Goal: Task Accomplishment & Management: Manage account settings

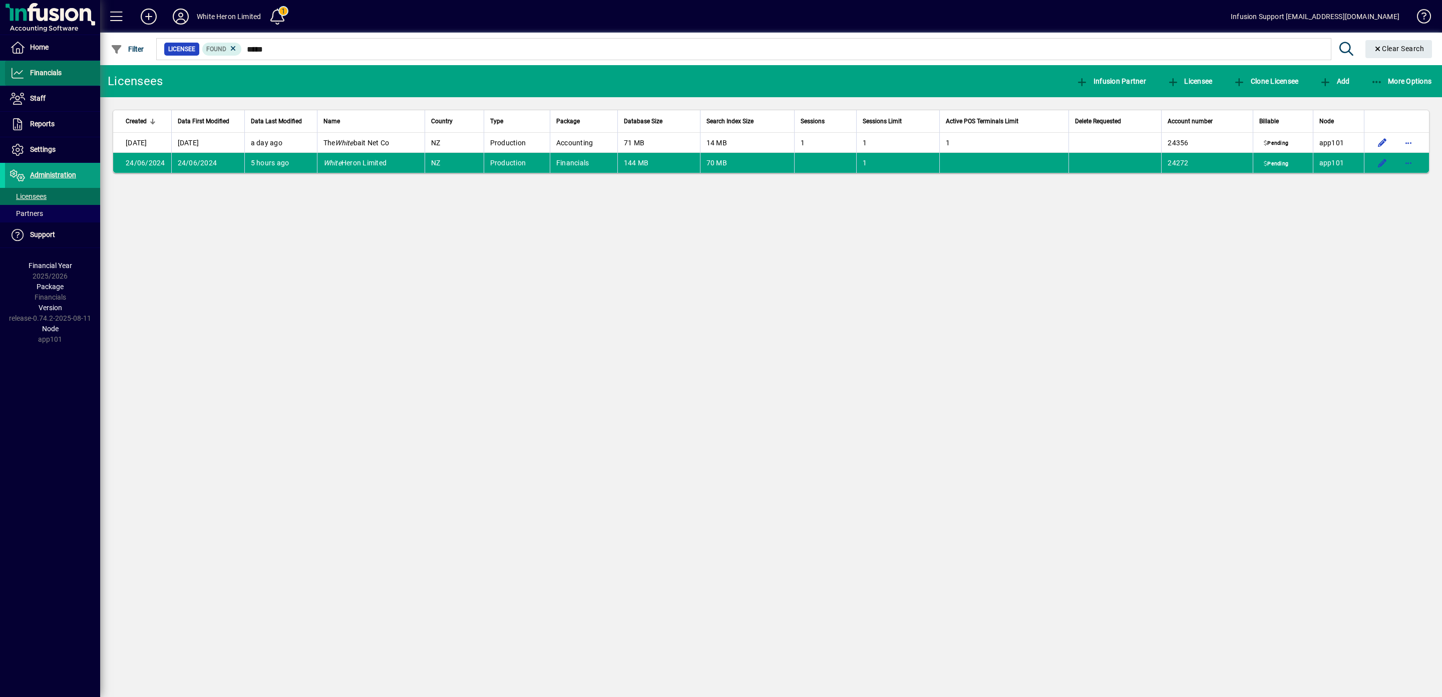
click at [48, 67] on span at bounding box center [52, 73] width 95 height 24
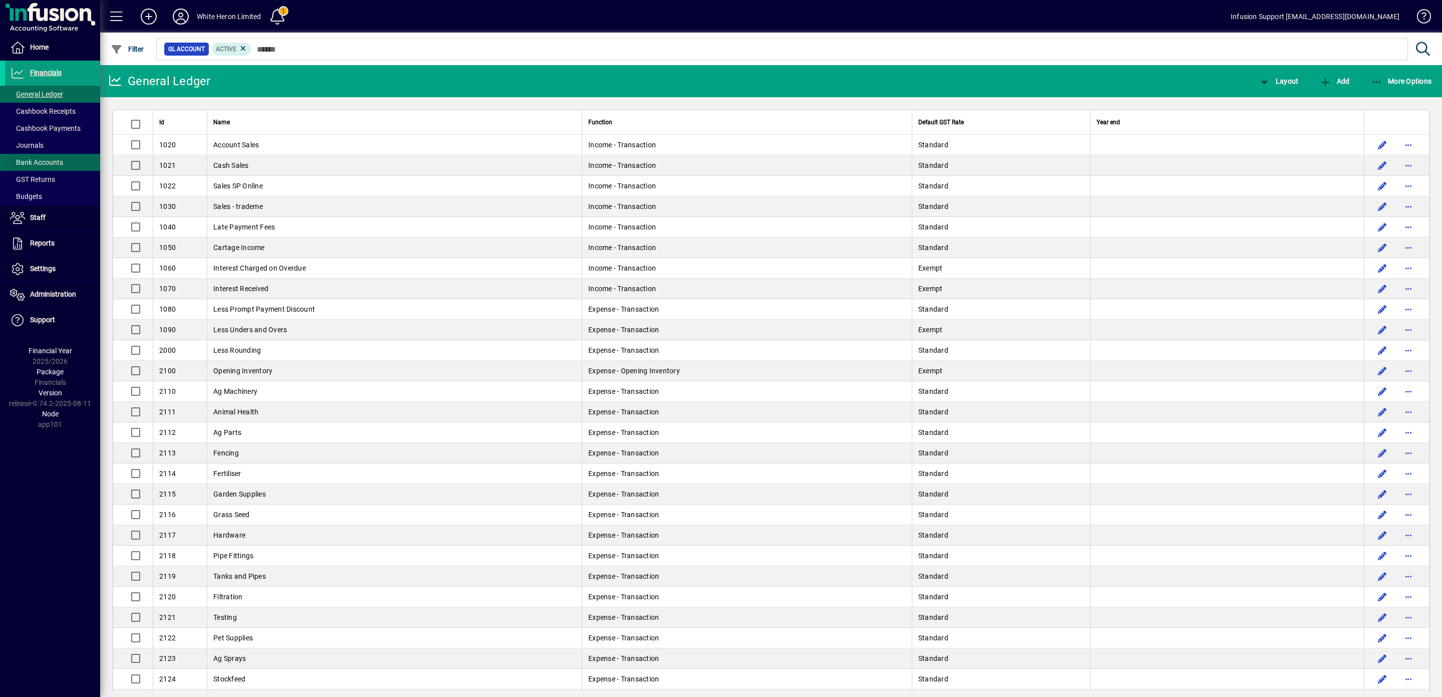
click at [51, 160] on span "Bank Accounts" at bounding box center [36, 162] width 53 height 8
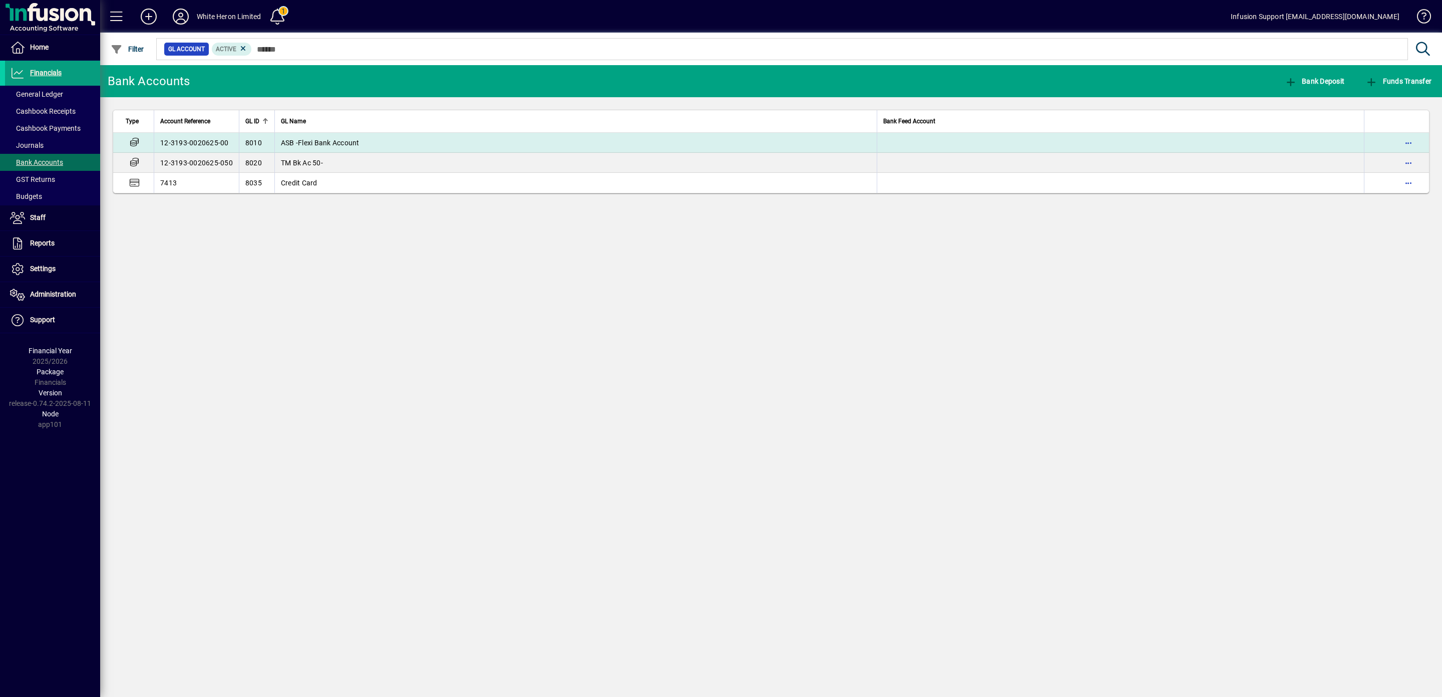
click at [358, 141] on span "ASB -Flexi Bank Account" at bounding box center [320, 143] width 79 height 8
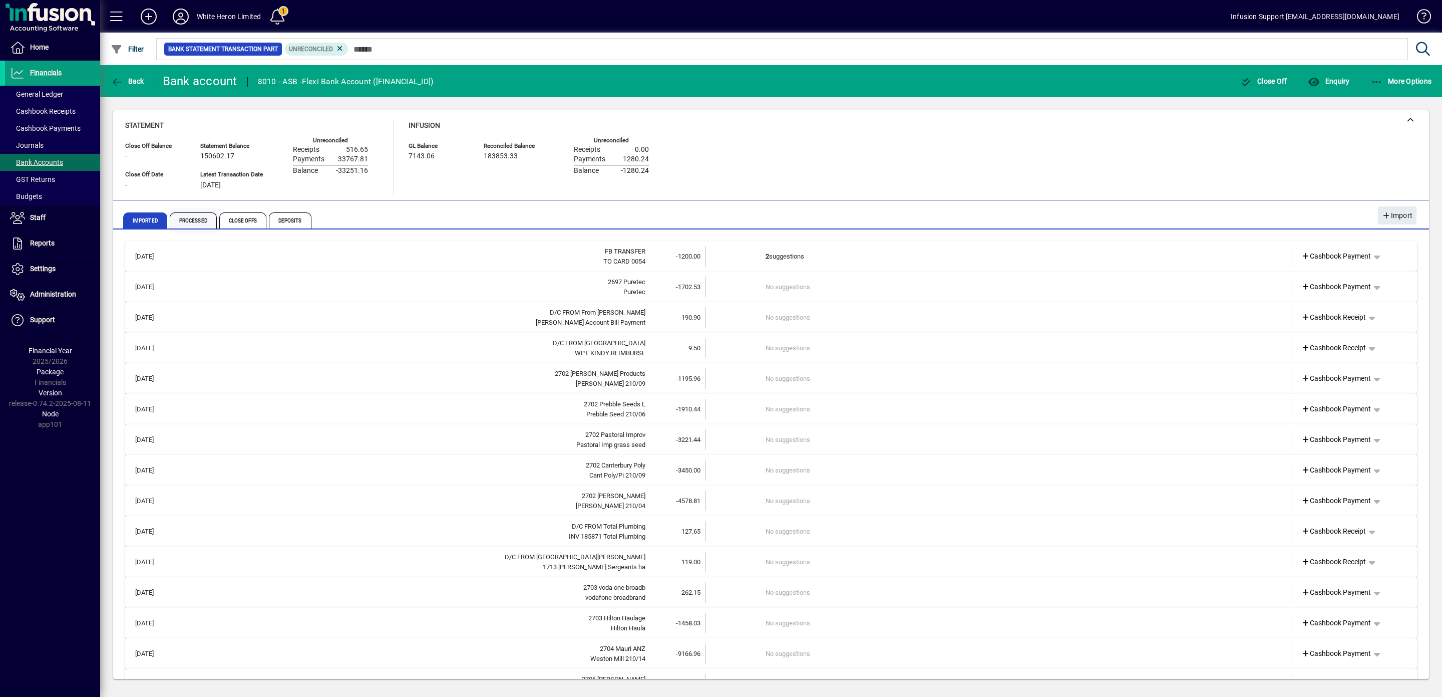
click at [195, 223] on span "Processed" at bounding box center [193, 220] width 47 height 16
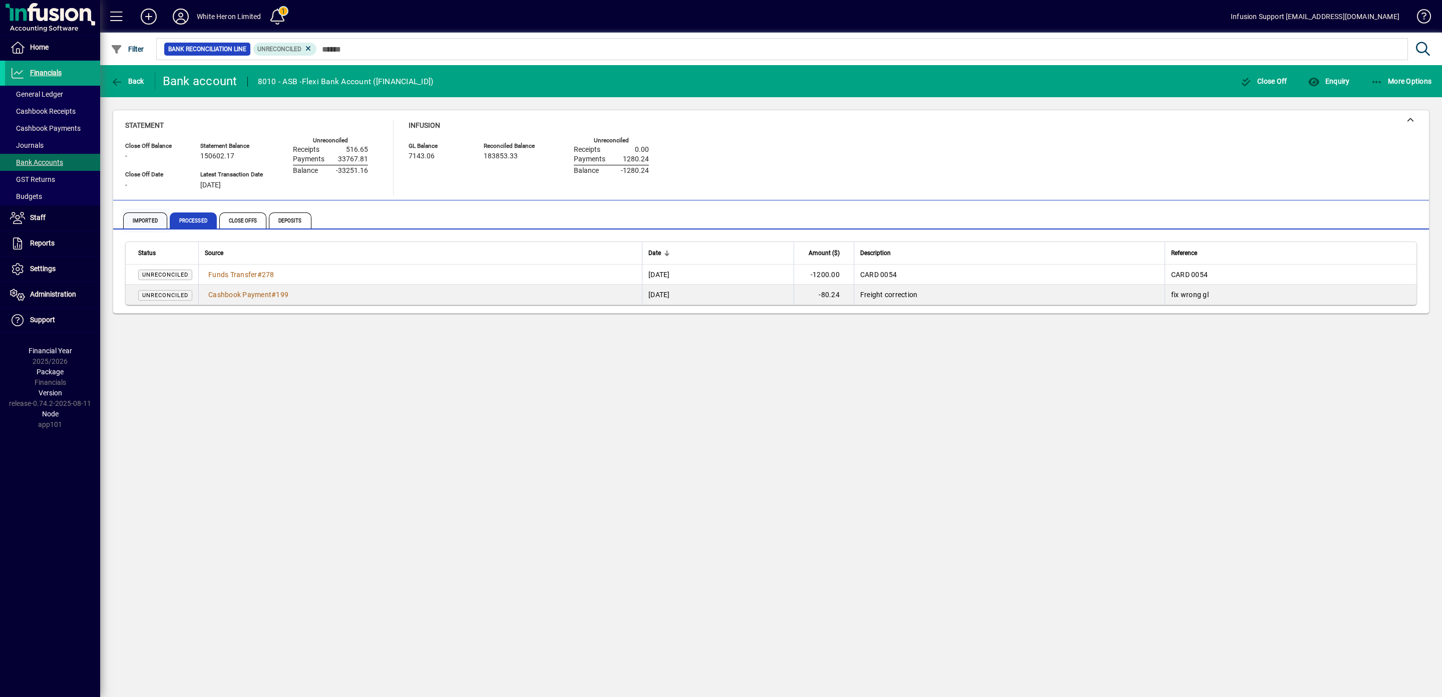
click at [141, 219] on span "Imported" at bounding box center [145, 220] width 44 height 16
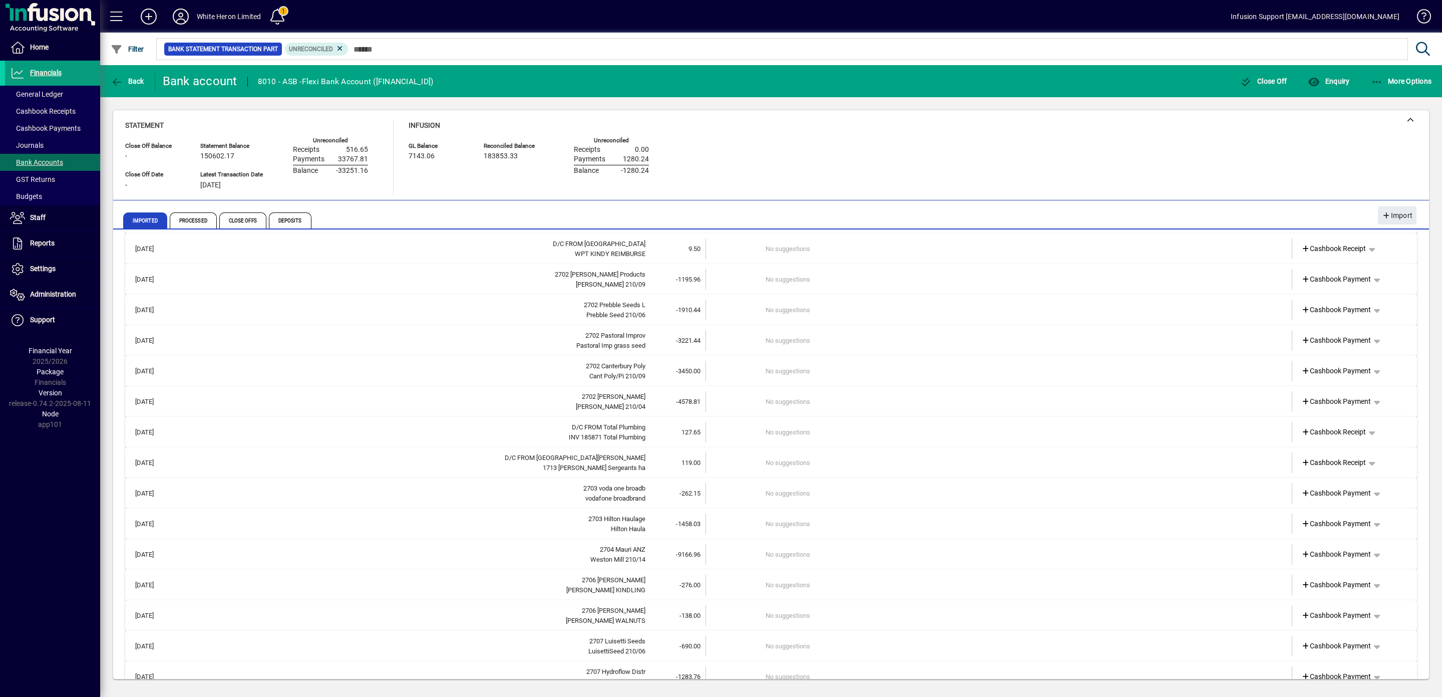
scroll to position [209, 0]
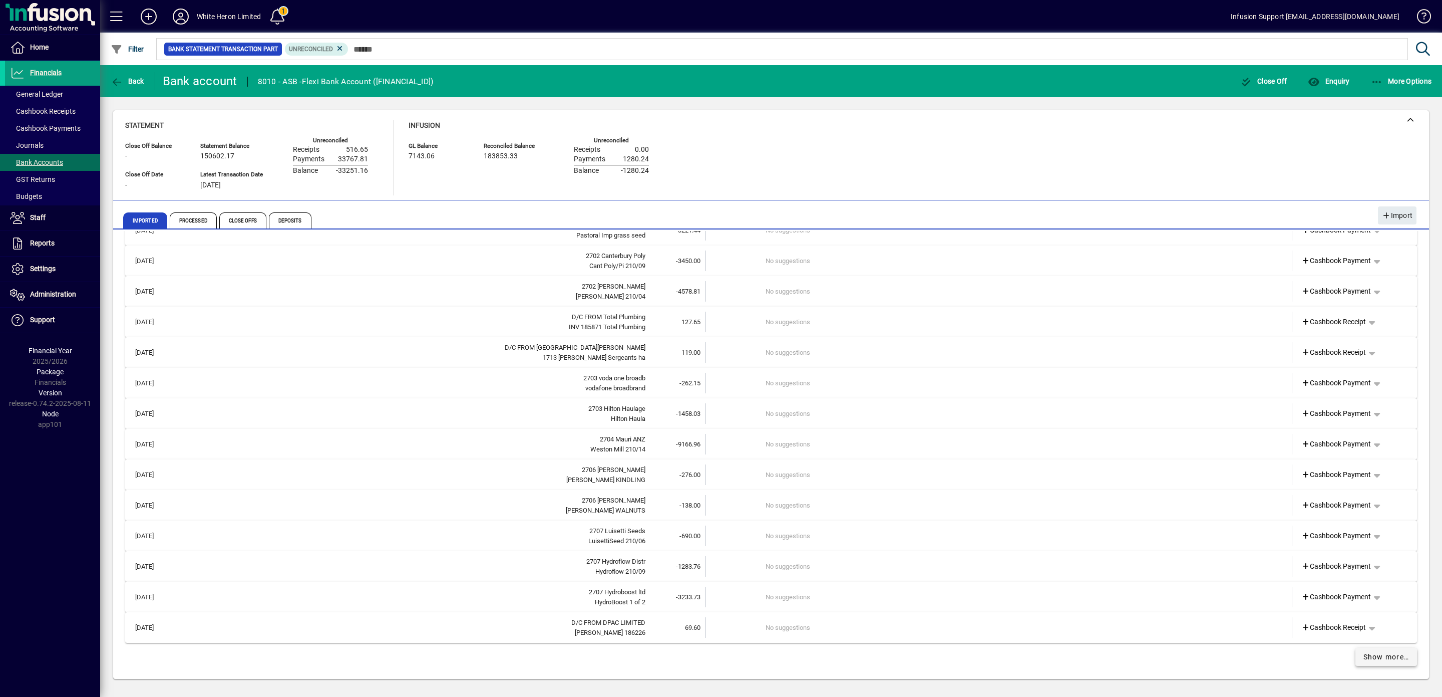
click at [1380, 656] on span "Show more…" at bounding box center [1387, 657] width 46 height 11
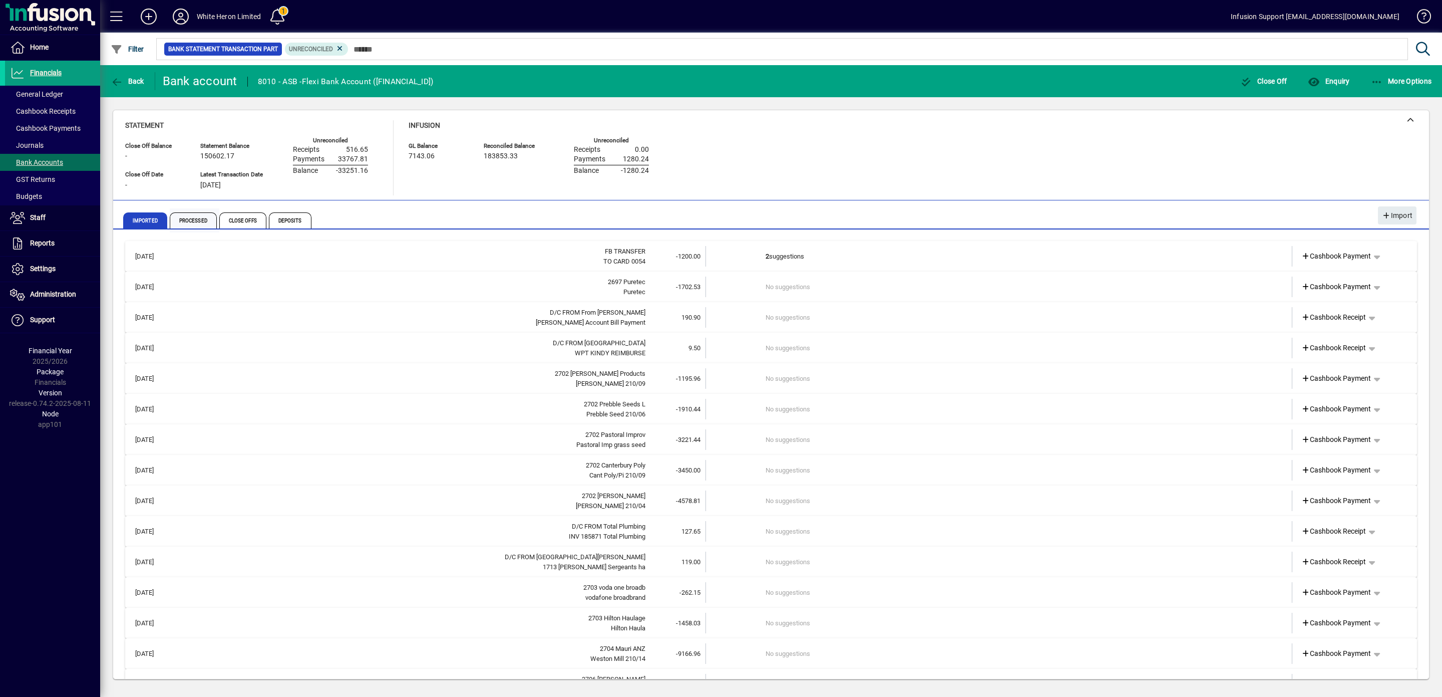
click at [201, 222] on span "Processed" at bounding box center [193, 220] width 47 height 16
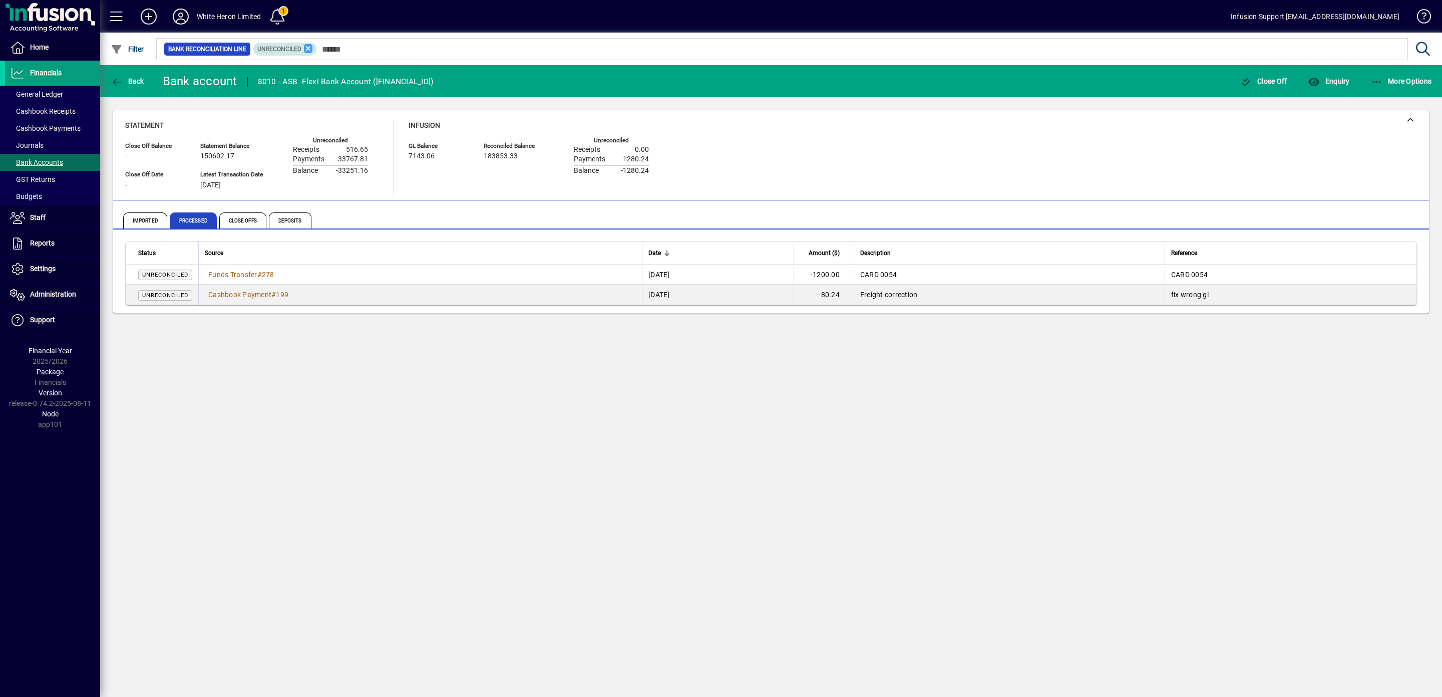
click at [313, 45] on icon at bounding box center [308, 48] width 9 height 9
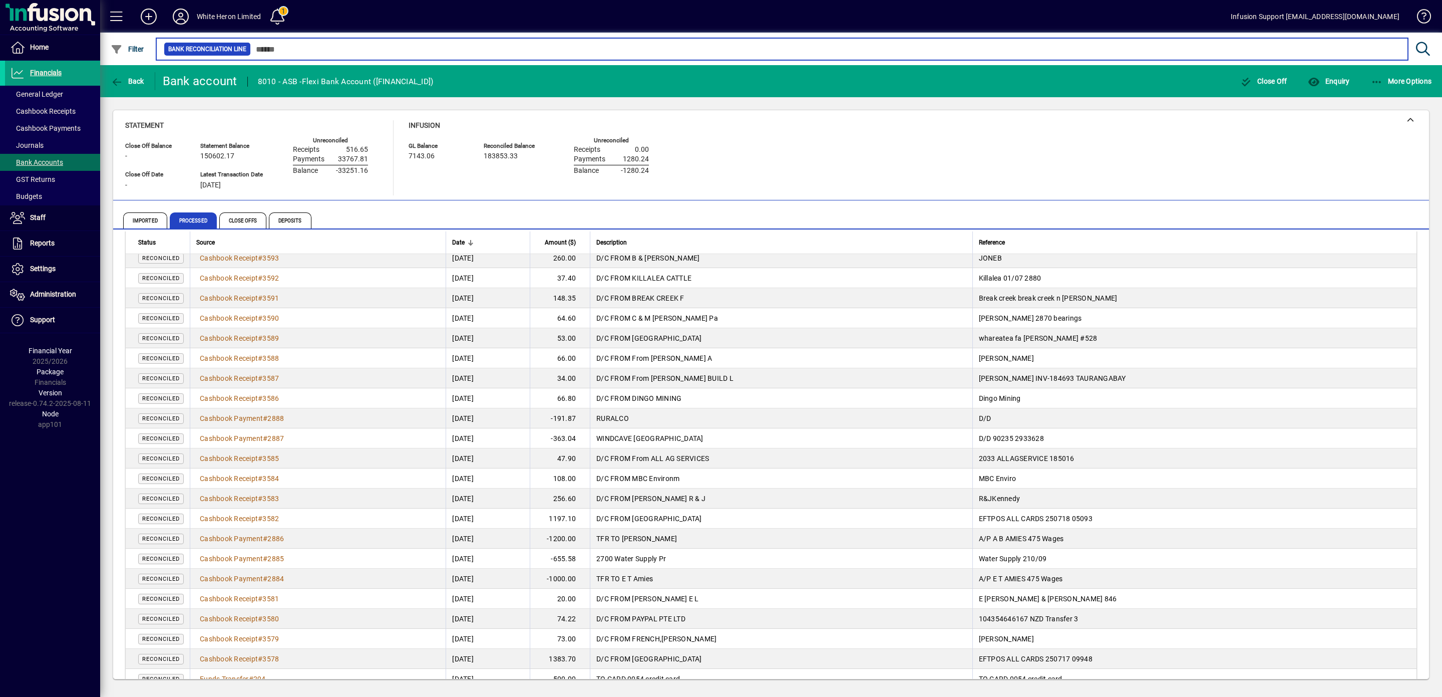
scroll to position [1438, 0]
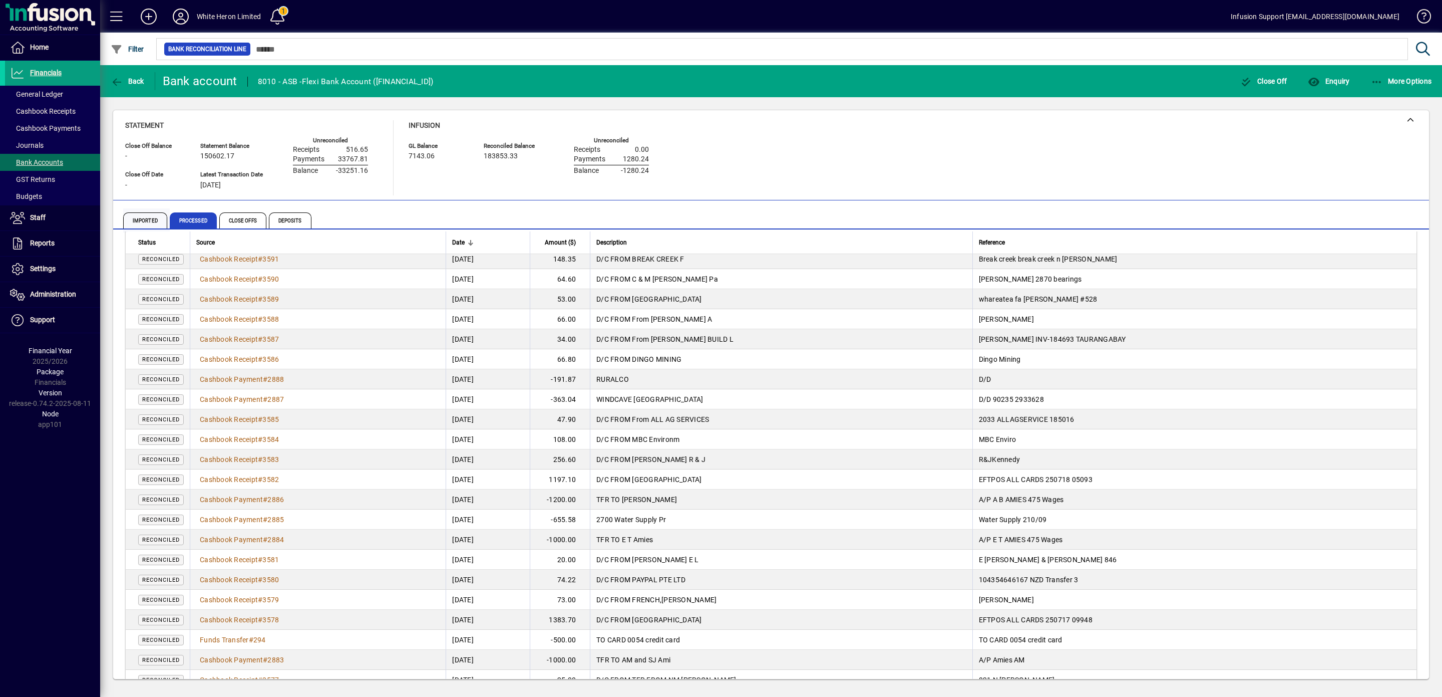
click at [139, 218] on span "Imported" at bounding box center [145, 220] width 44 height 16
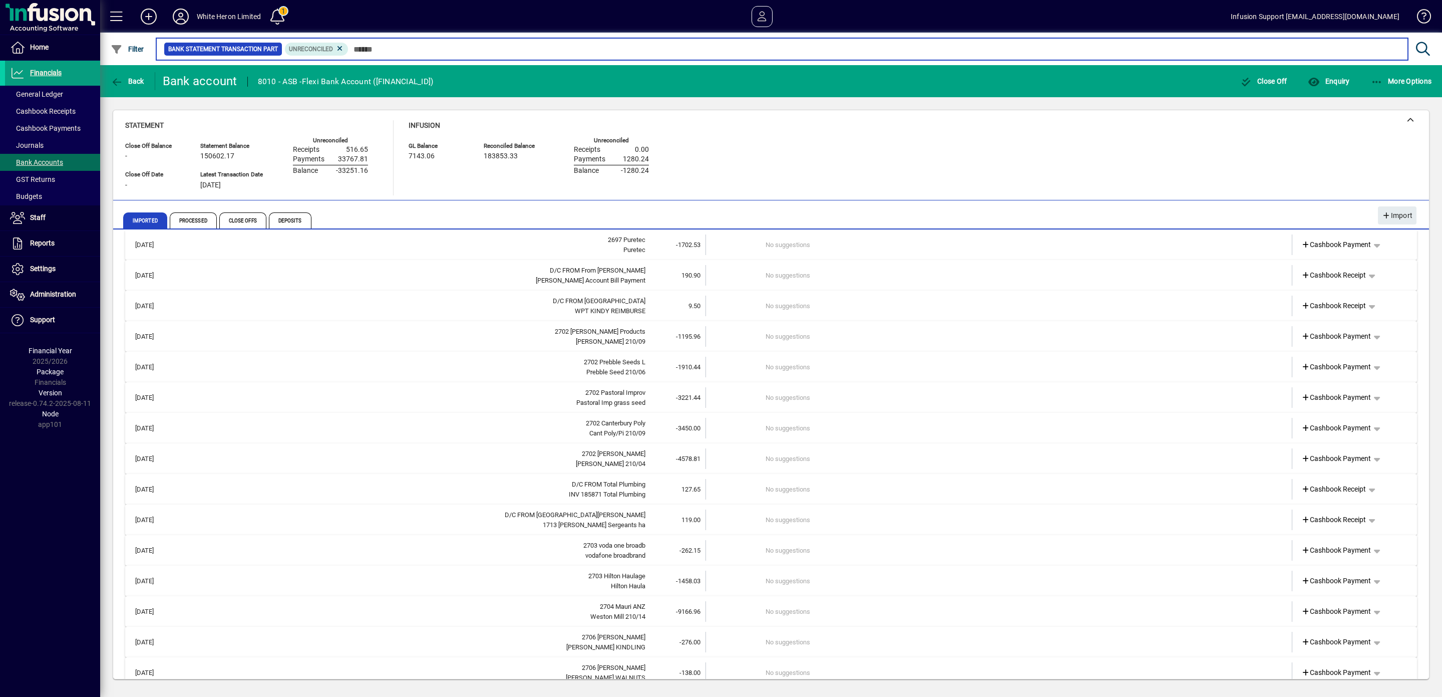
scroll to position [50, 0]
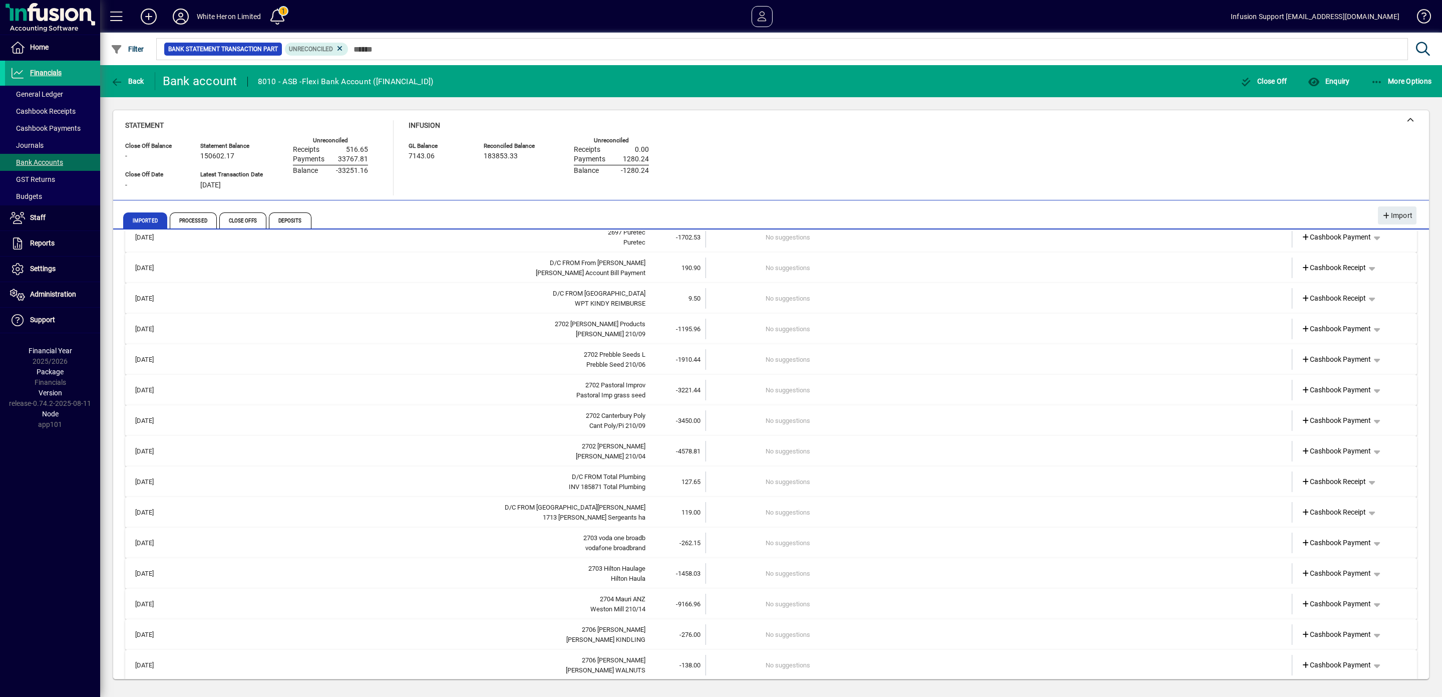
drag, startPoint x: 668, startPoint y: 603, endPoint x: 717, endPoint y: 606, distance: 48.7
click at [717, 606] on tr "25/07/2025 2704 Mauri ANZ Weston Mill 210/14 -9166.96 No suggestions Cashbook P…" at bounding box center [771, 603] width 1282 height 21
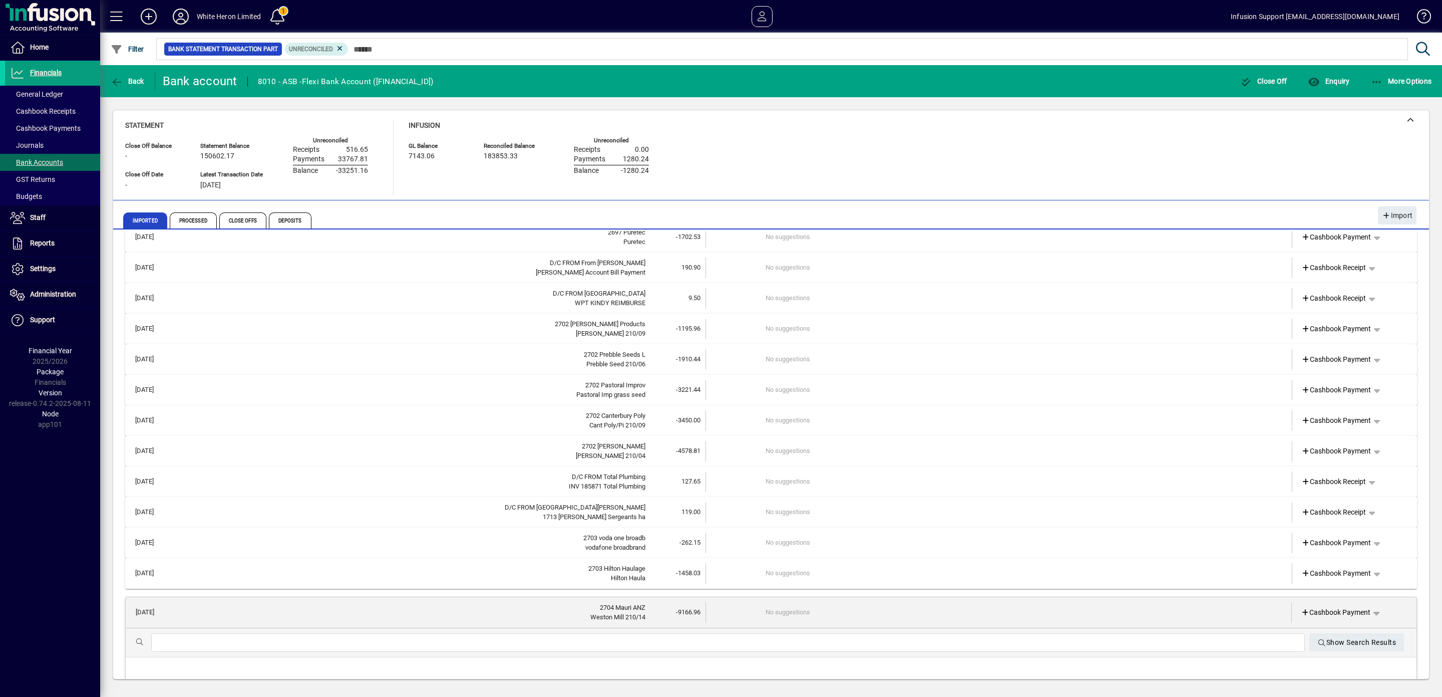
click at [204, 222] on span "Processed" at bounding box center [193, 220] width 47 height 16
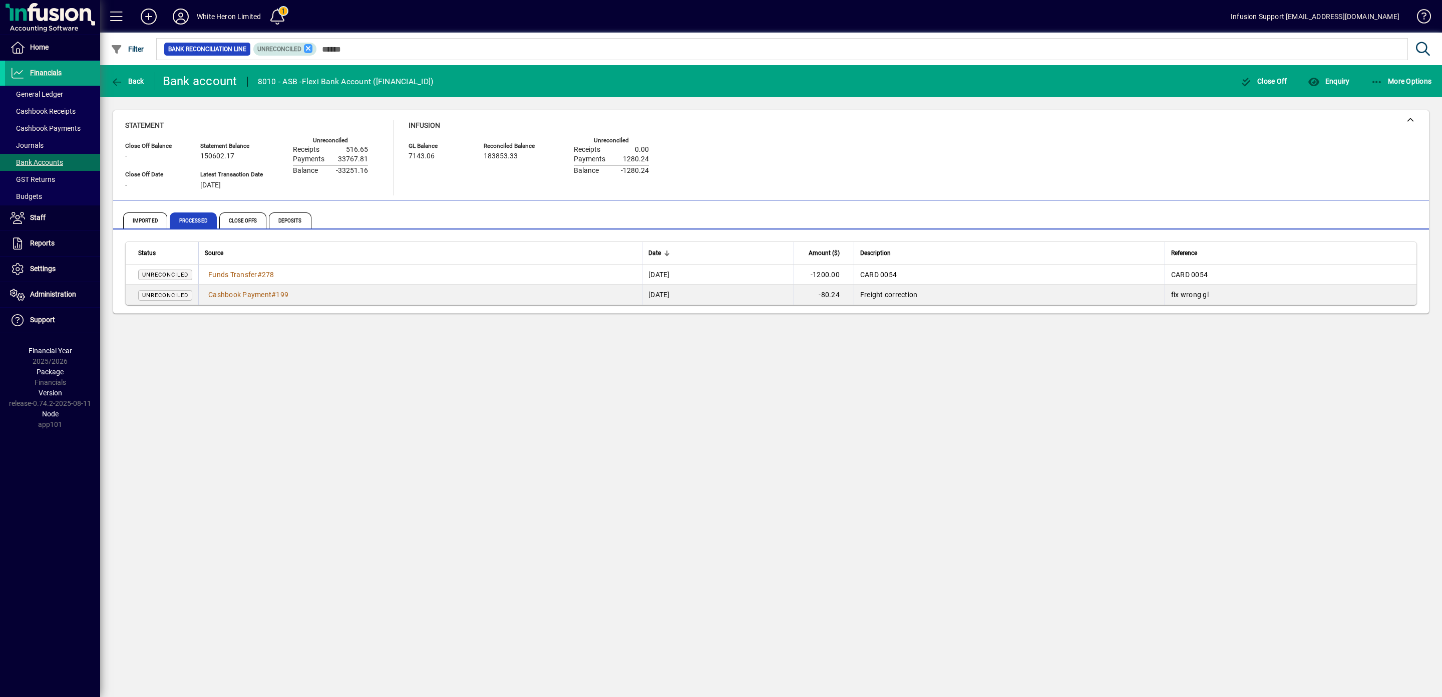
click at [313, 51] on icon at bounding box center [308, 48] width 9 height 9
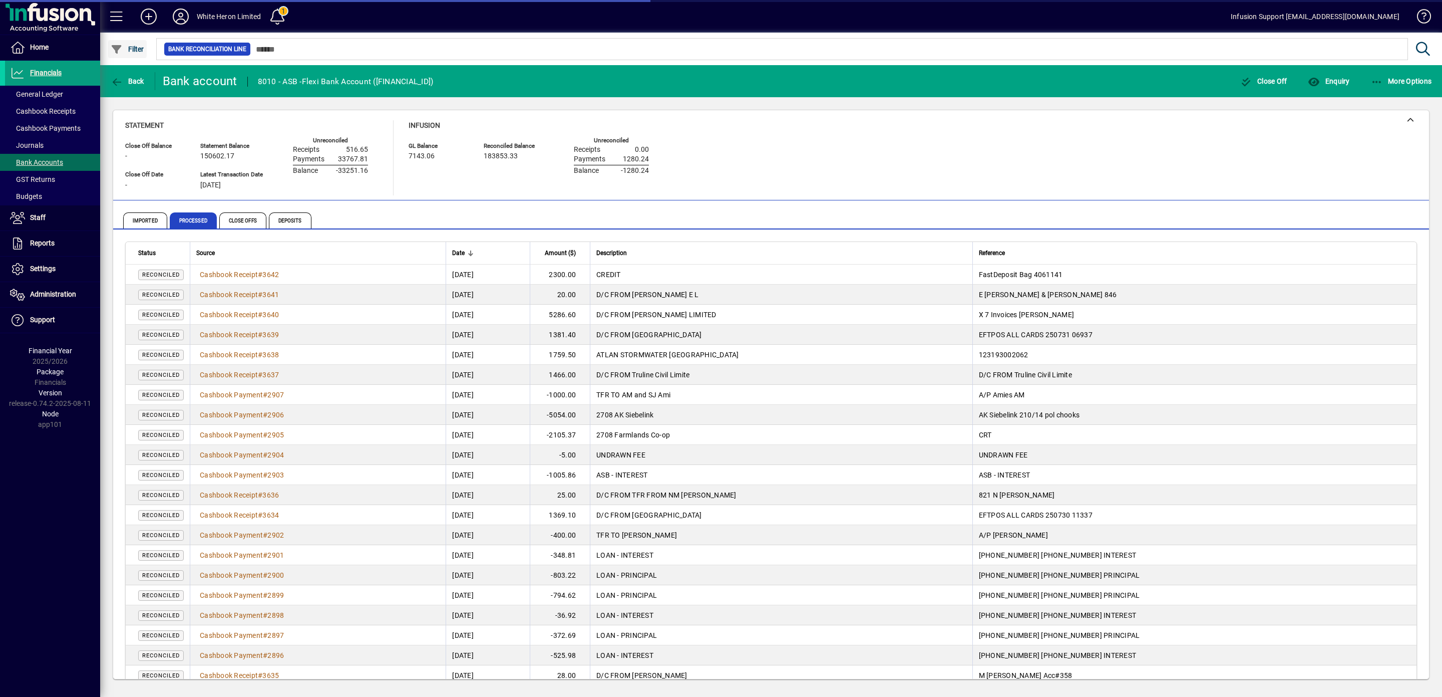
click at [137, 47] on span "Filter" at bounding box center [128, 49] width 34 height 8
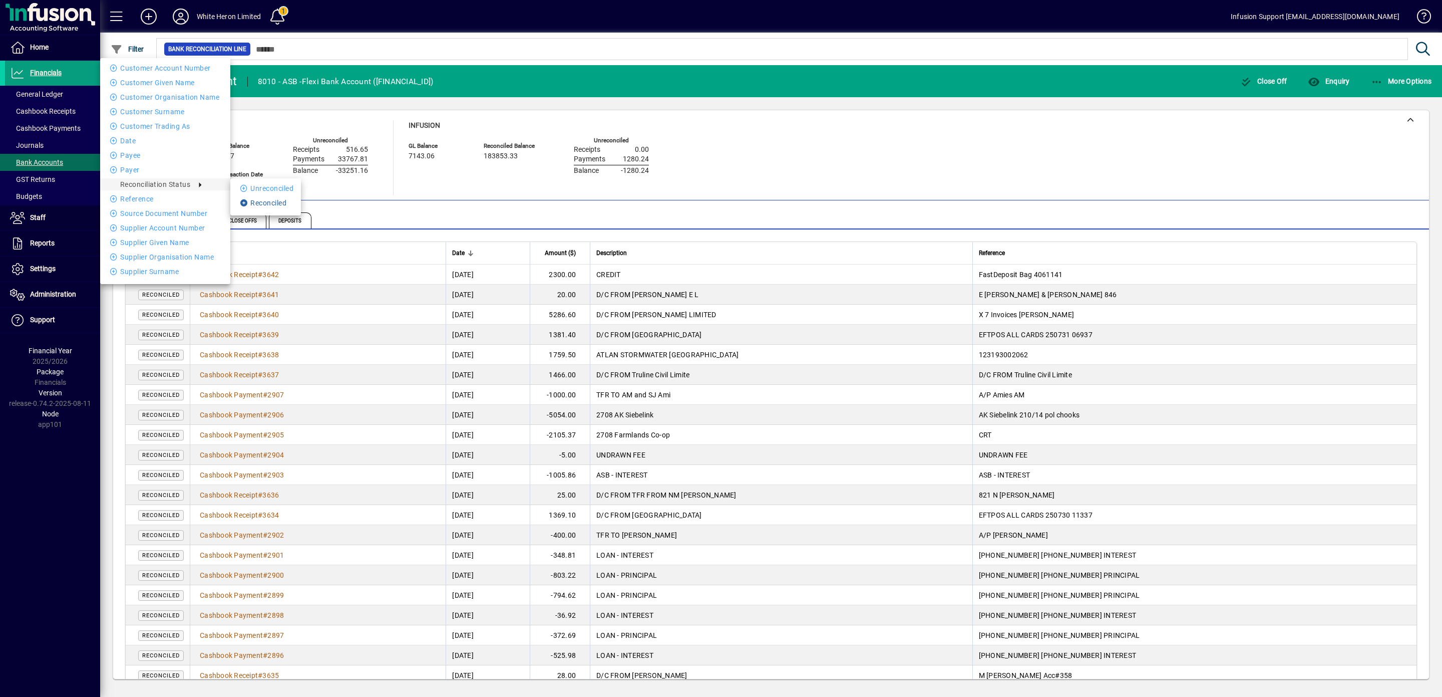
click at [260, 203] on li "Reconciled" at bounding box center [265, 203] width 71 height 12
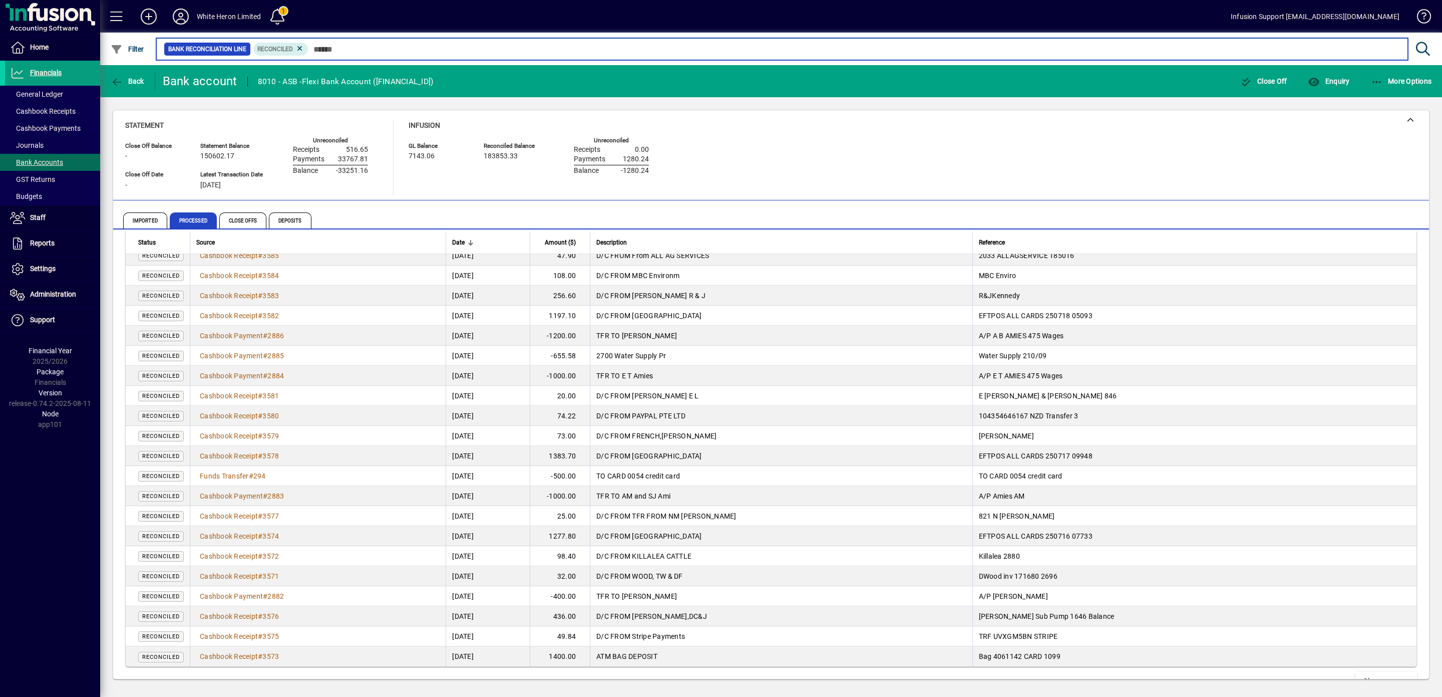
scroll to position [1626, 0]
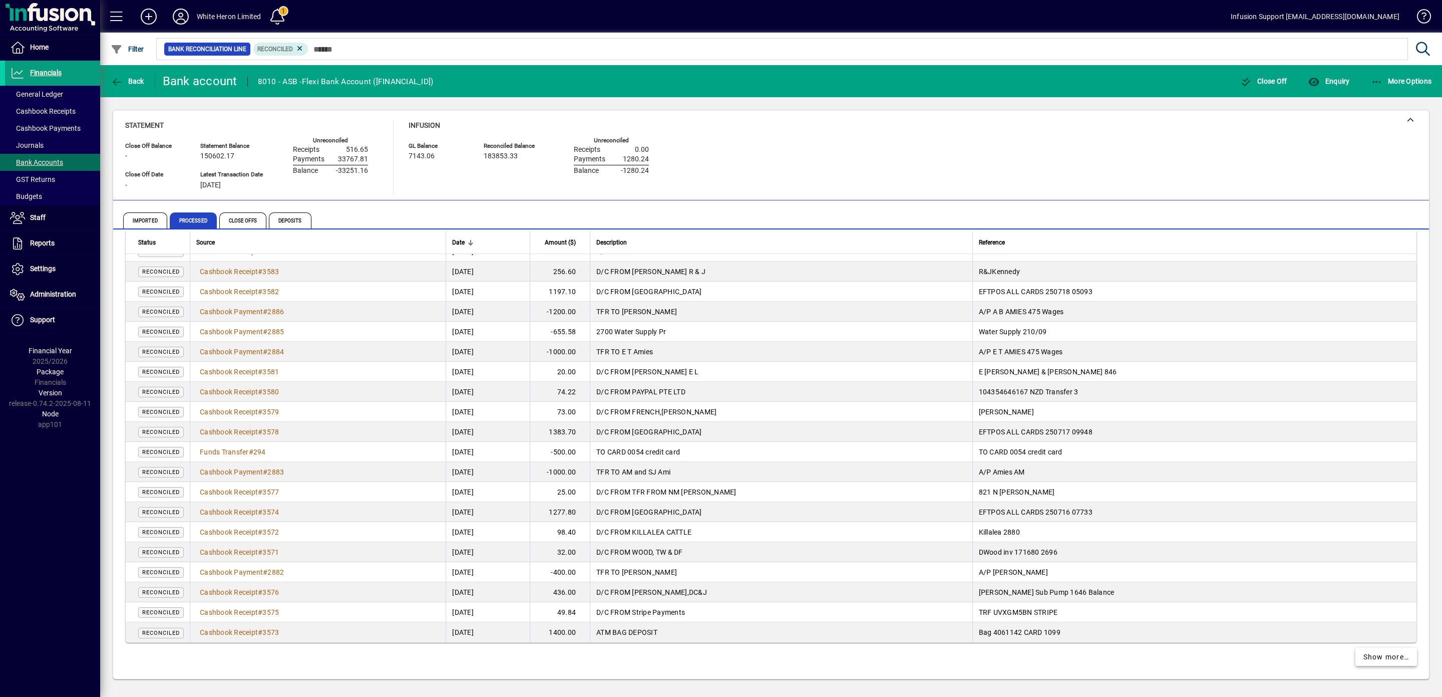
drag, startPoint x: 1366, startPoint y: 657, endPoint x: 1281, endPoint y: 635, distance: 86.7
click at [1365, 653] on span "Show more…" at bounding box center [1387, 657] width 46 height 11
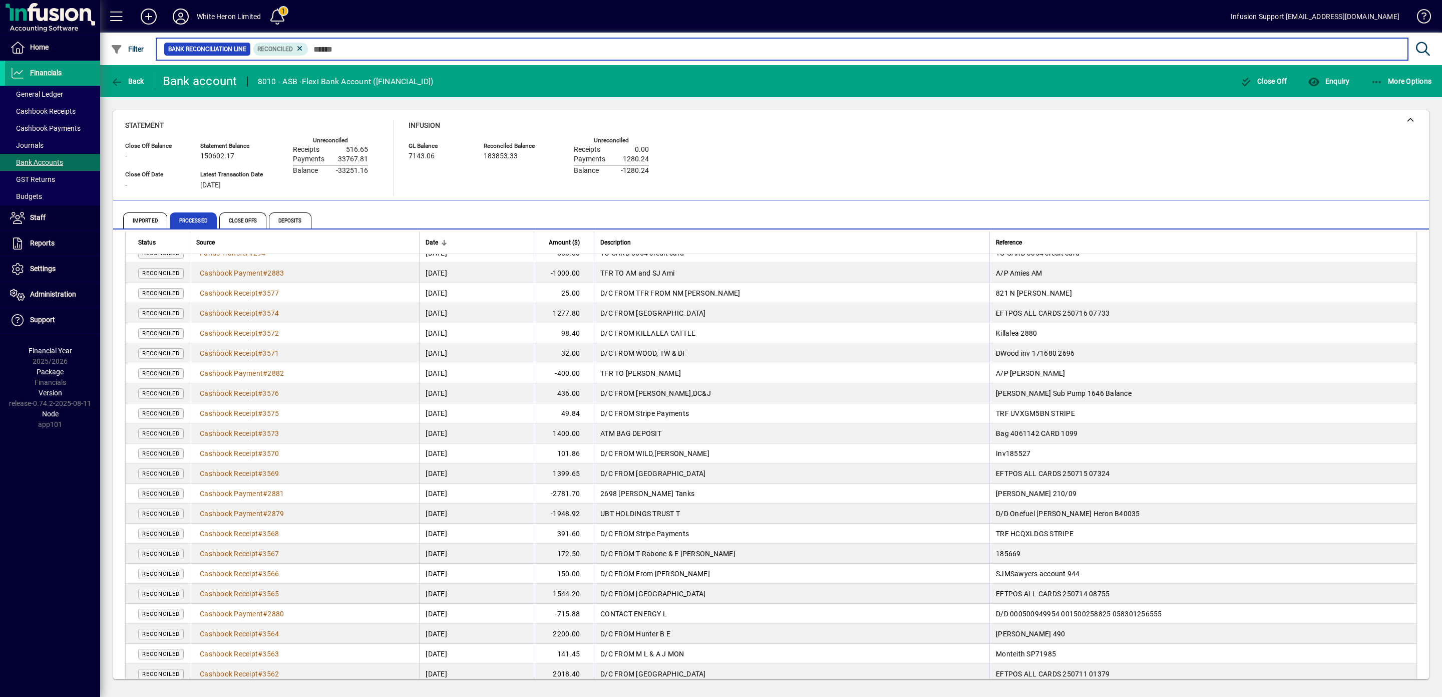
scroll to position [1576, 0]
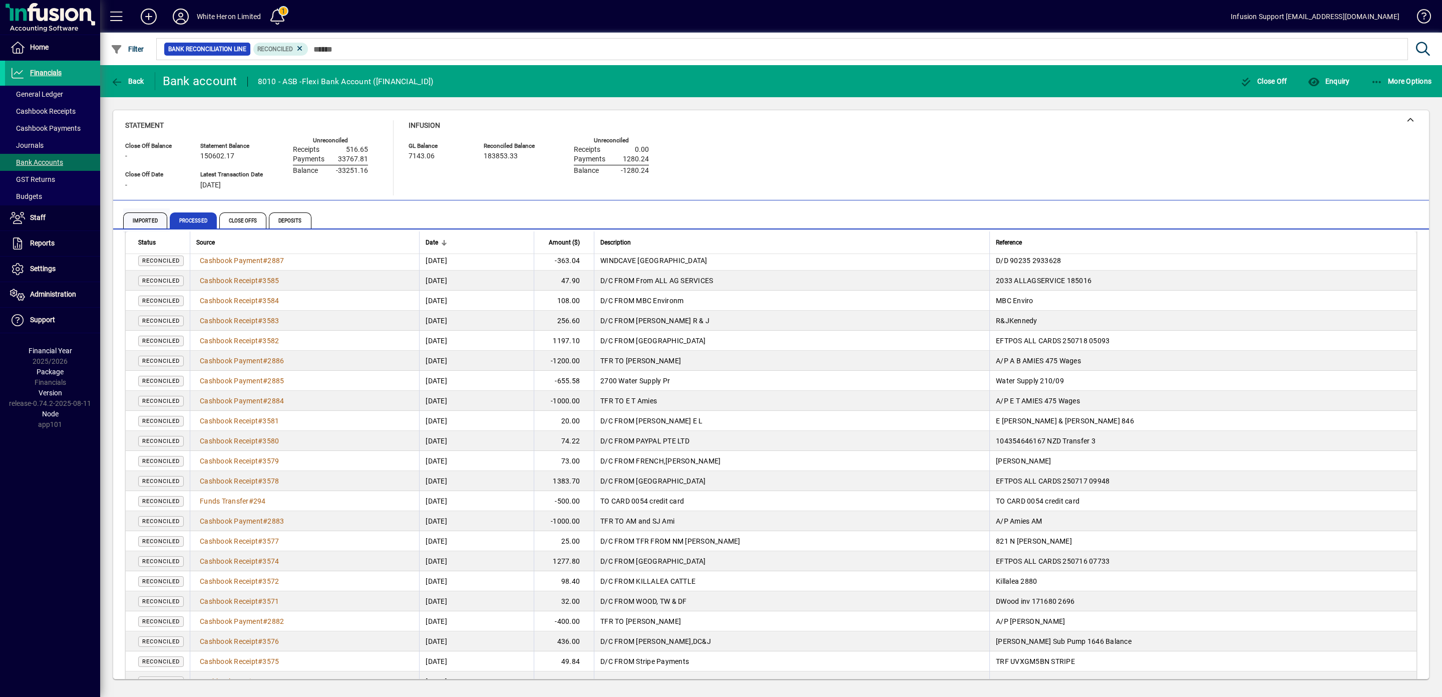
click at [150, 222] on span "Imported" at bounding box center [145, 220] width 44 height 16
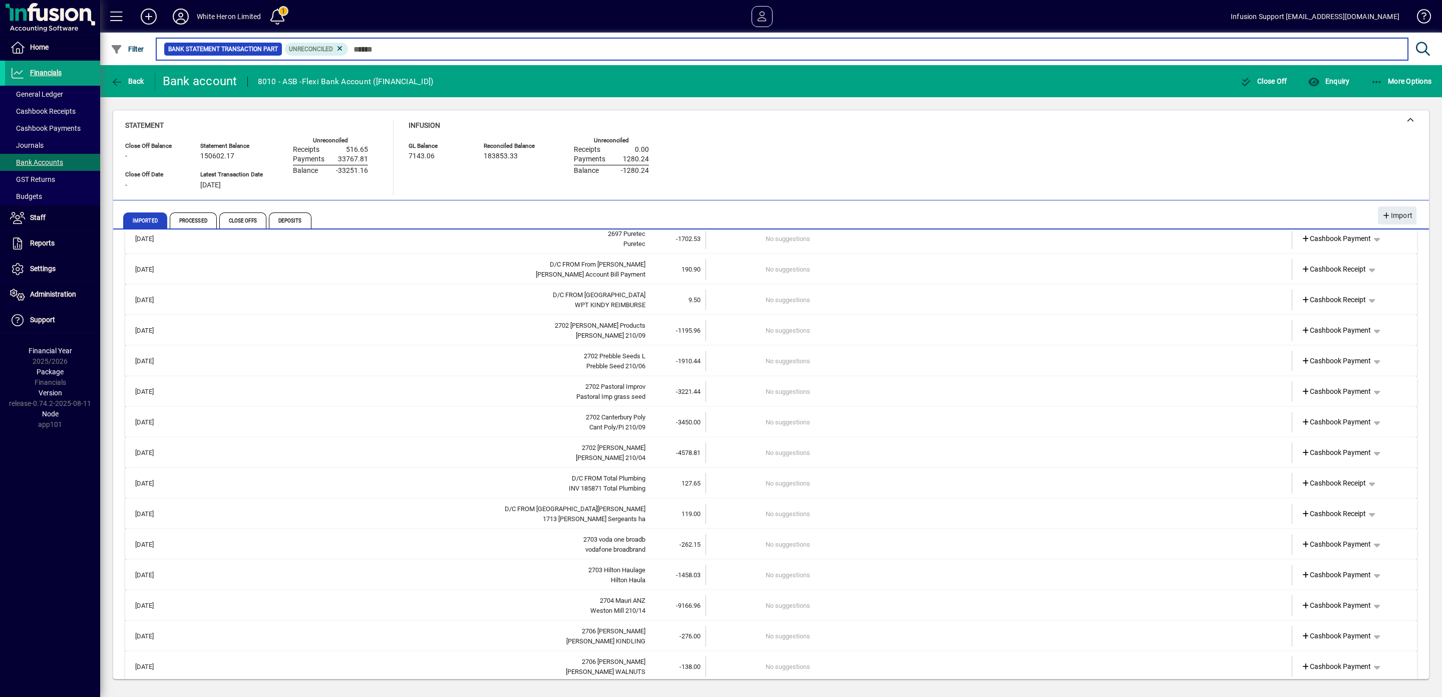
scroll to position [50, 0]
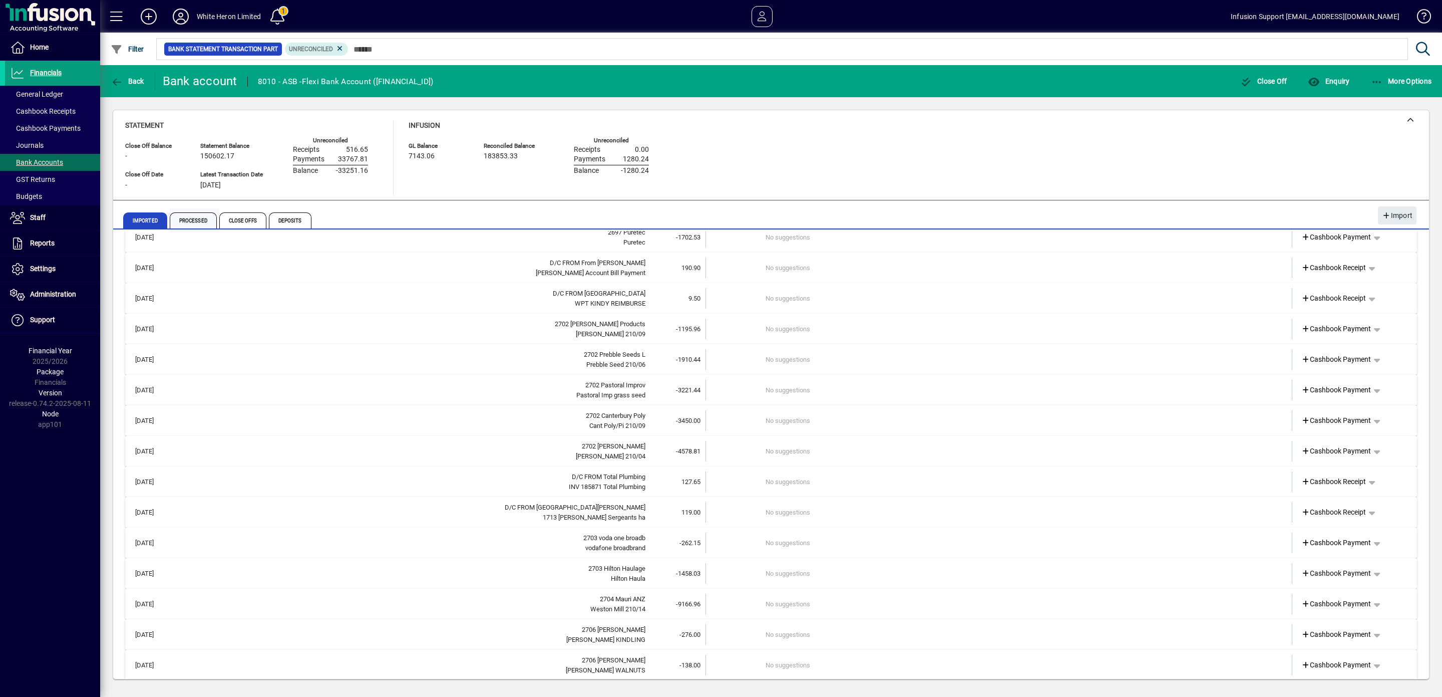
click at [200, 219] on span "Processed" at bounding box center [193, 220] width 47 height 16
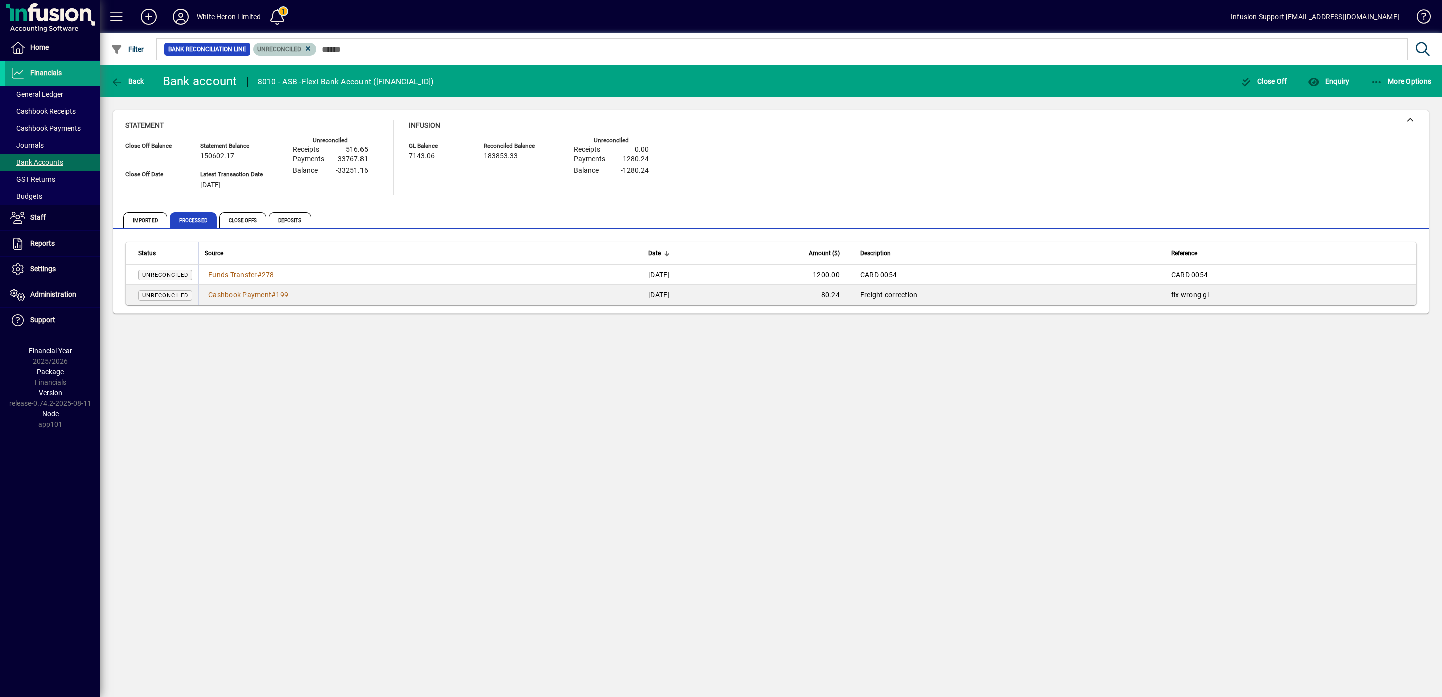
click at [317, 46] on mat-chip "Unreconciled" at bounding box center [285, 49] width 64 height 13
click at [313, 48] on icon at bounding box center [308, 48] width 9 height 9
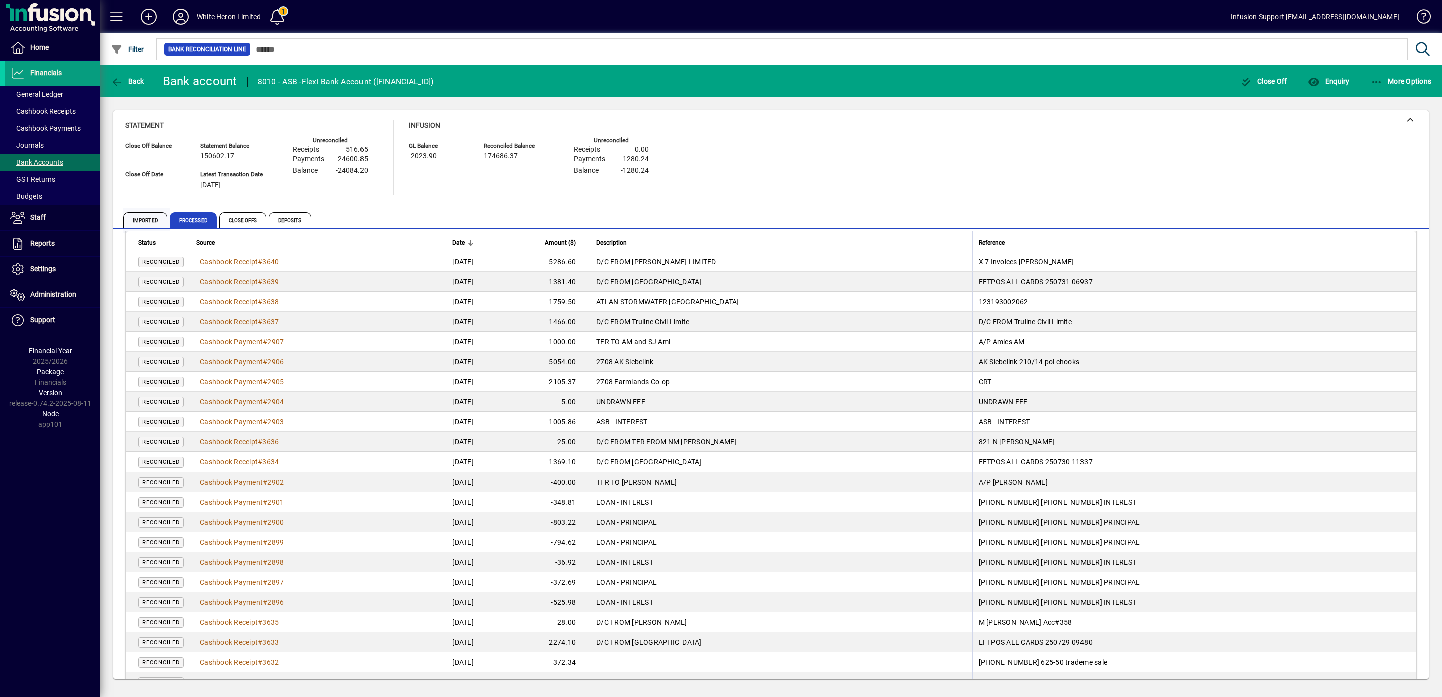
scroll to position [50, 0]
click at [149, 224] on span "Imported" at bounding box center [145, 220] width 44 height 16
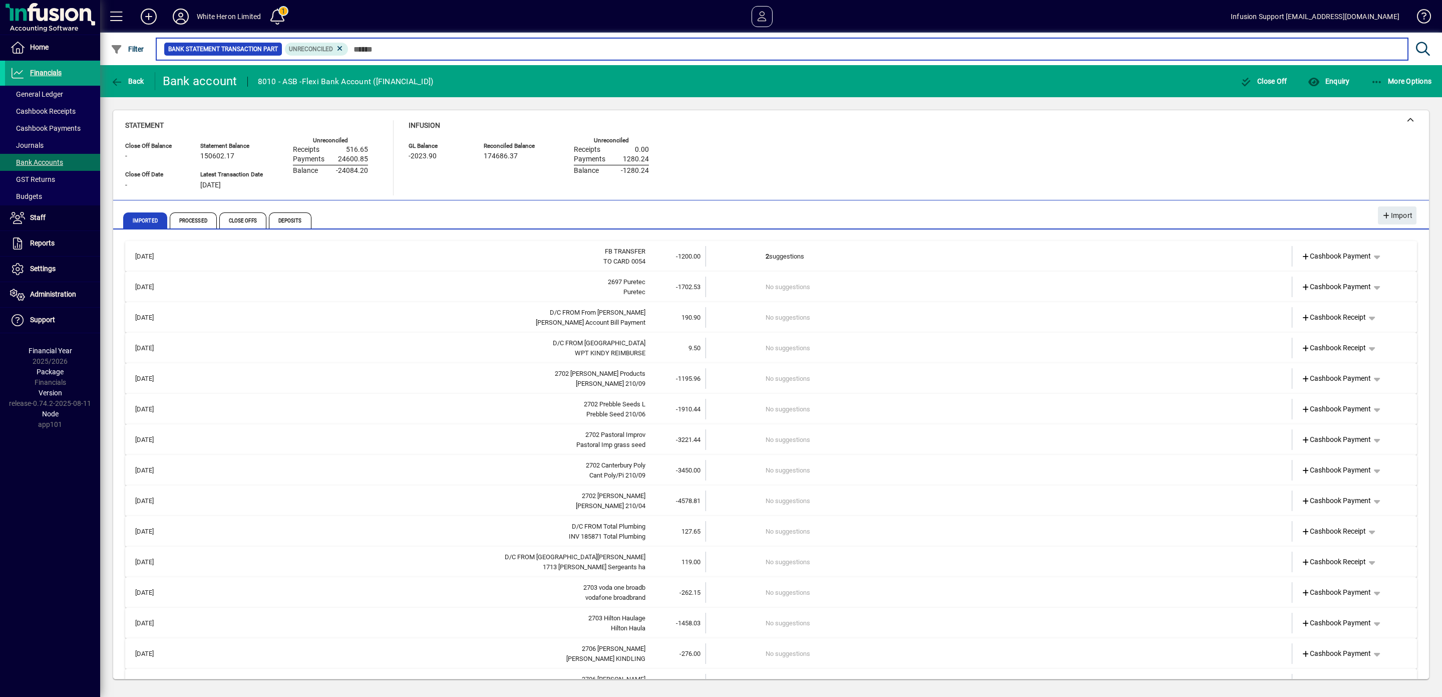
scroll to position [151, 0]
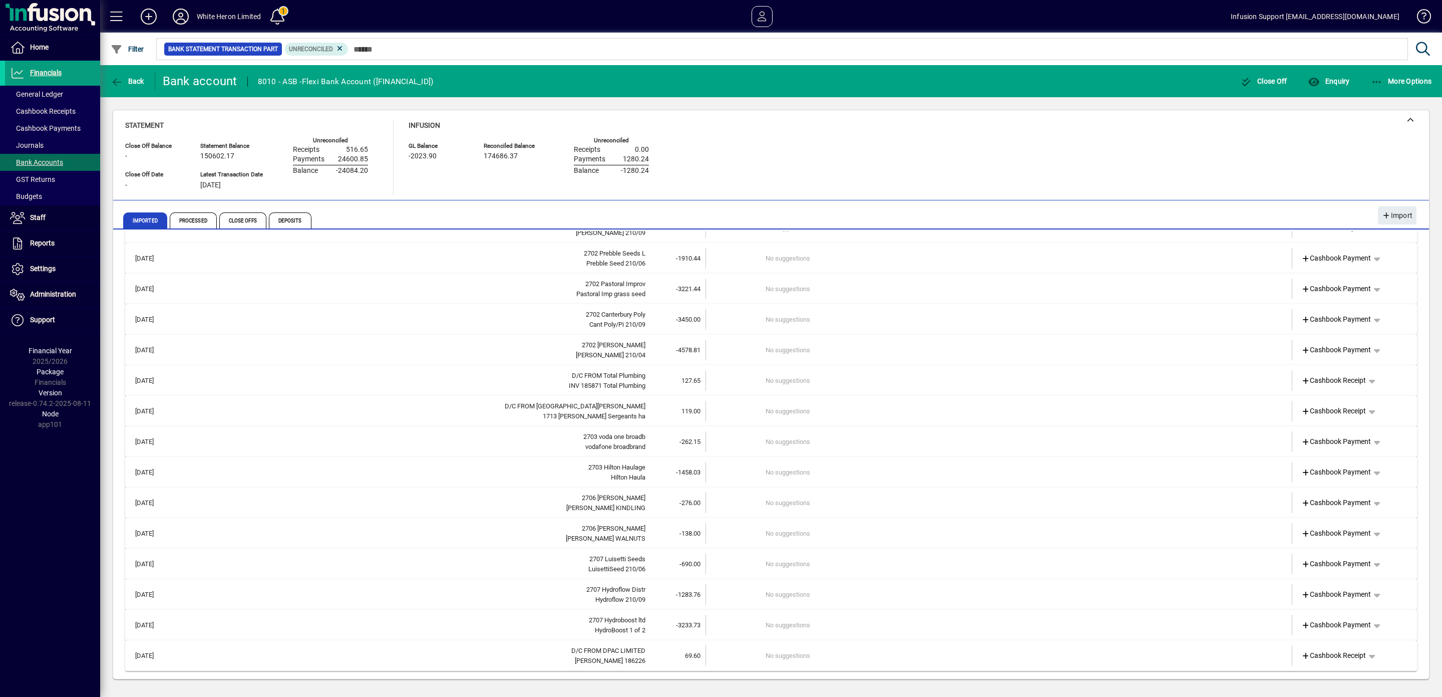
click at [176, 16] on icon at bounding box center [181, 17] width 20 height 16
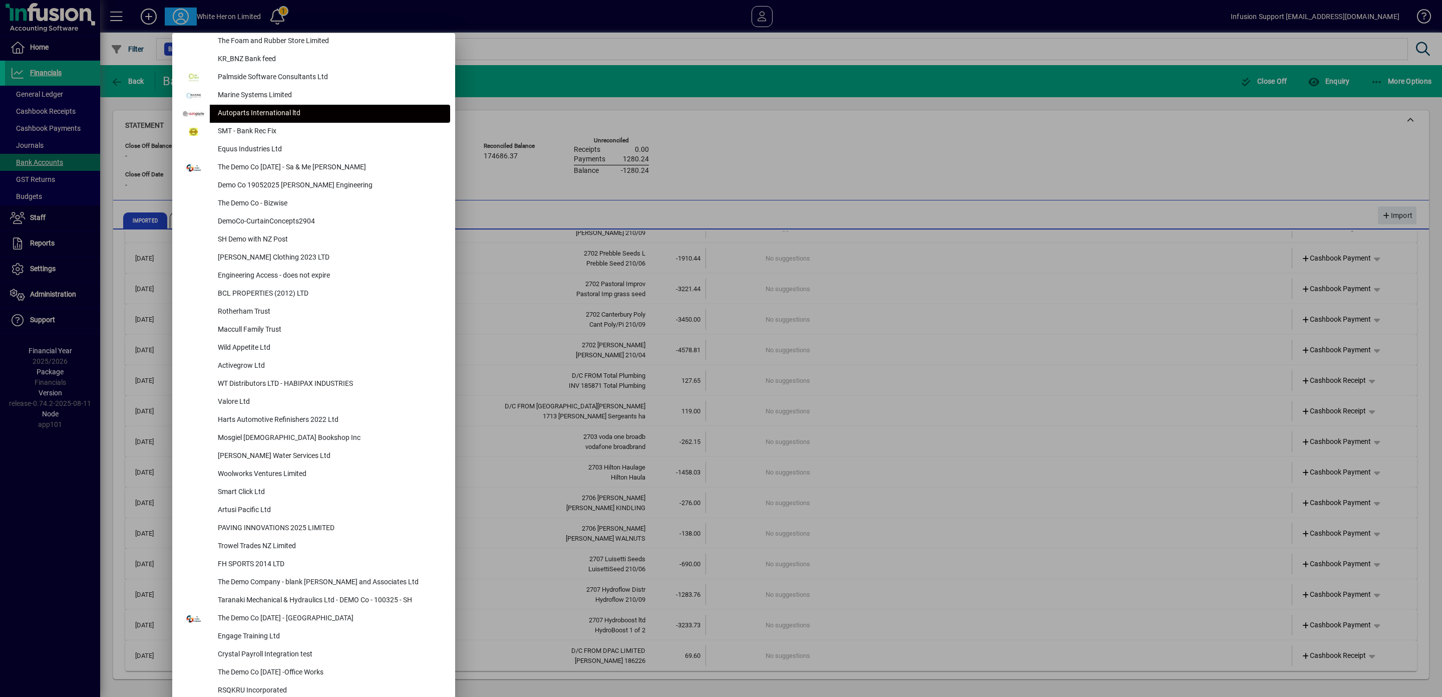
scroll to position [3986, 0]
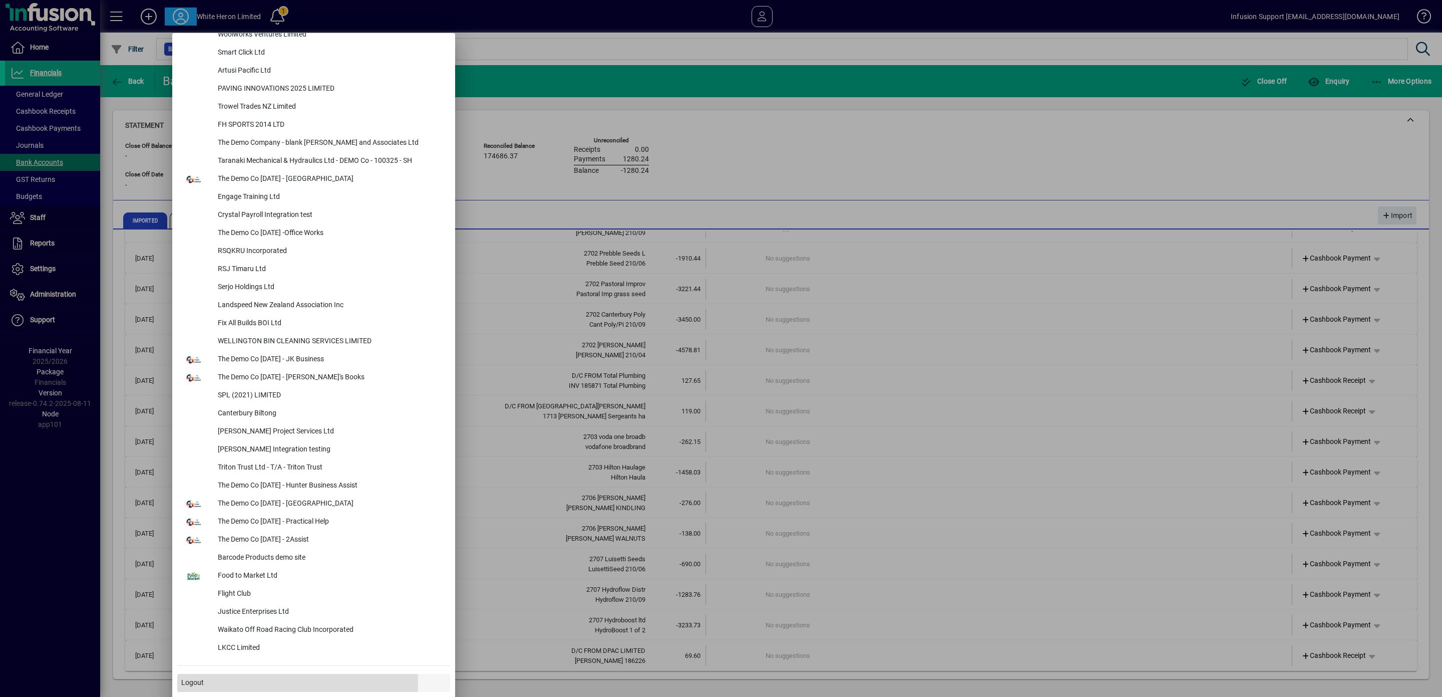
click at [191, 682] on span "Logout" at bounding box center [192, 682] width 23 height 11
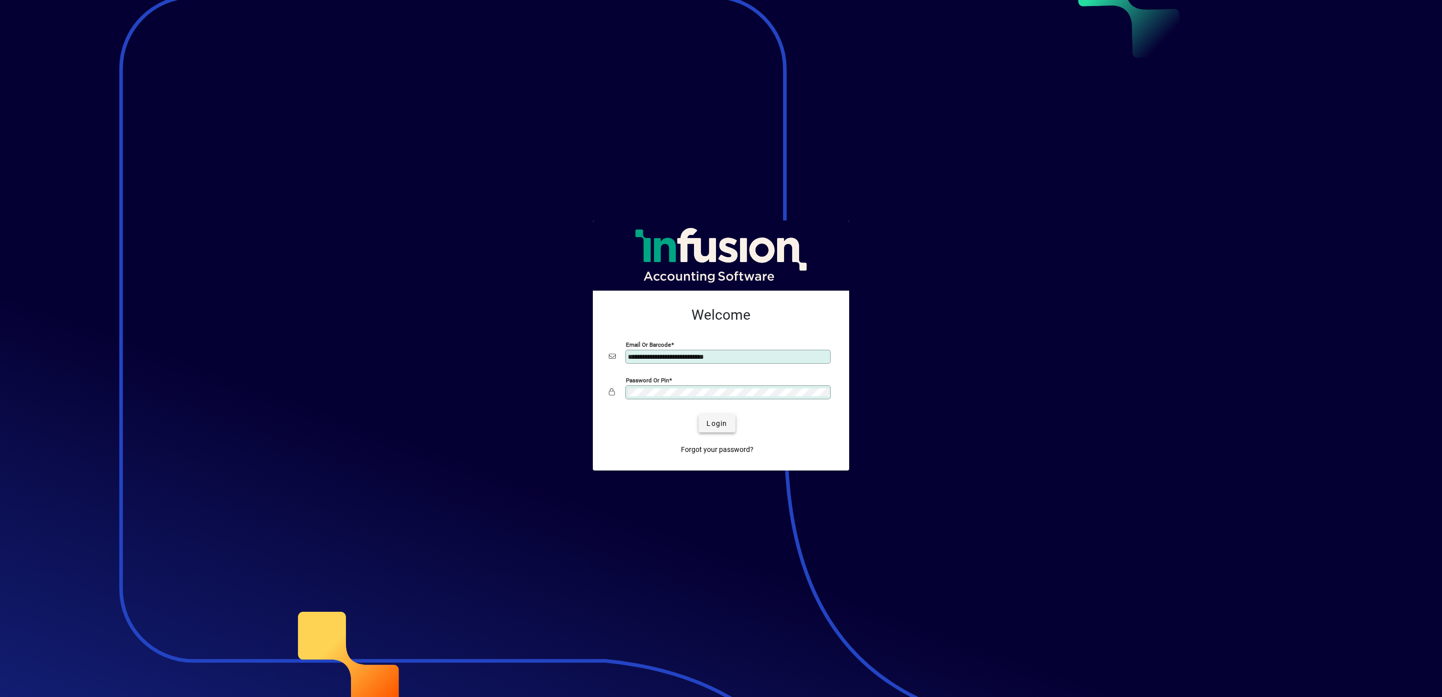
type input "**********"
click at [729, 418] on span "submit" at bounding box center [717, 423] width 37 height 24
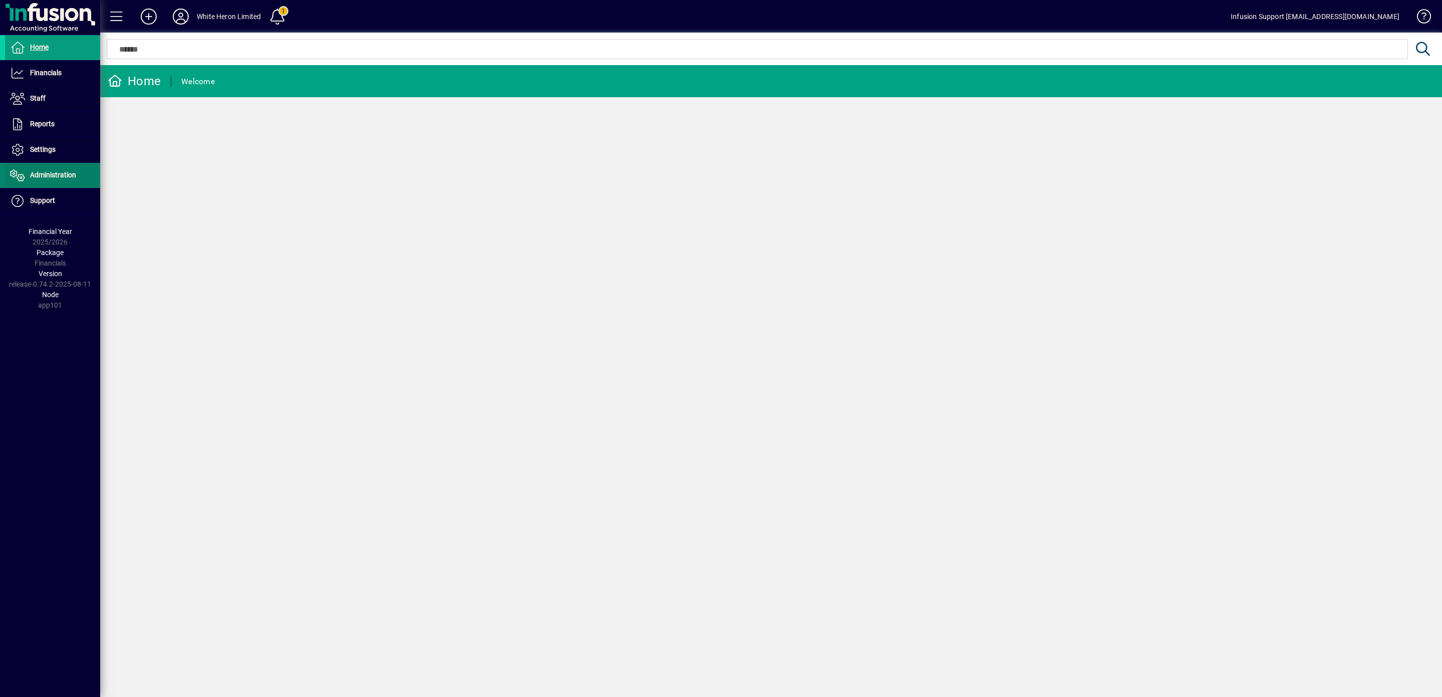
click at [62, 177] on span "Administration" at bounding box center [53, 175] width 46 height 8
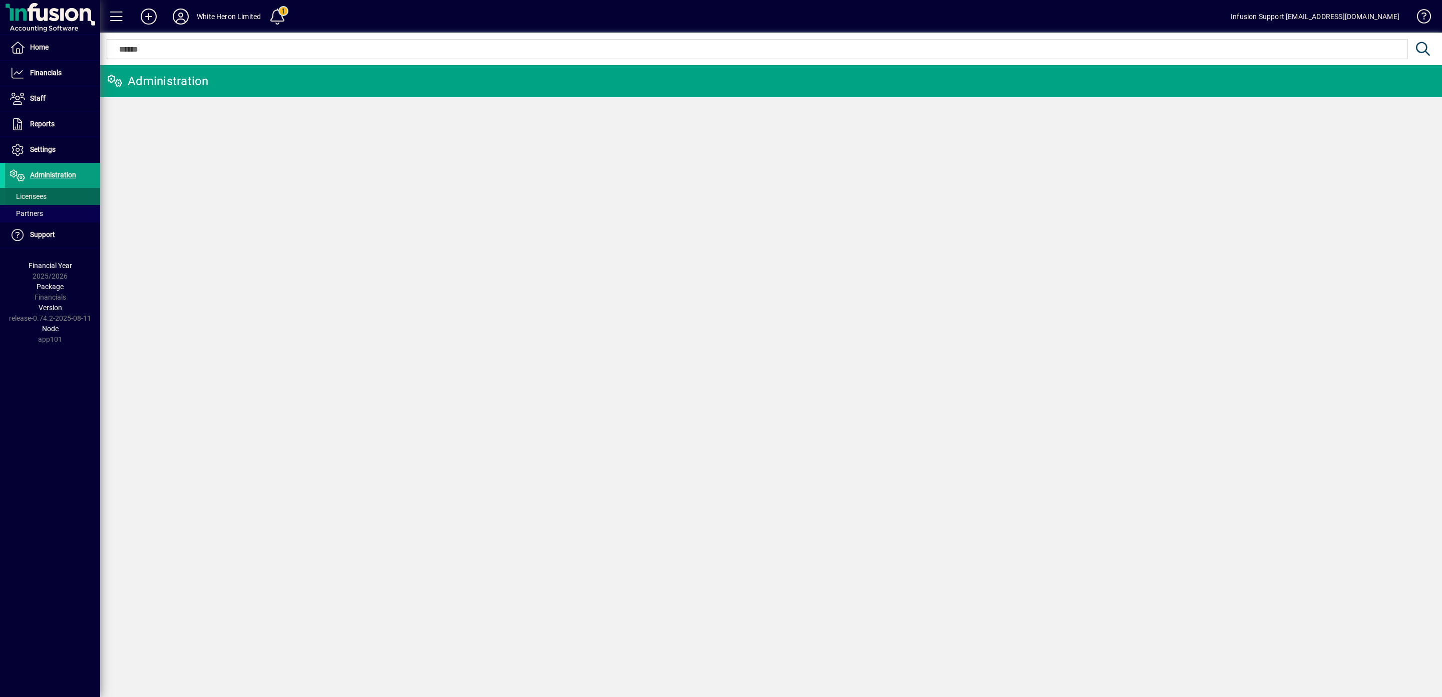
click at [43, 199] on span "Licensees" at bounding box center [28, 196] width 37 height 8
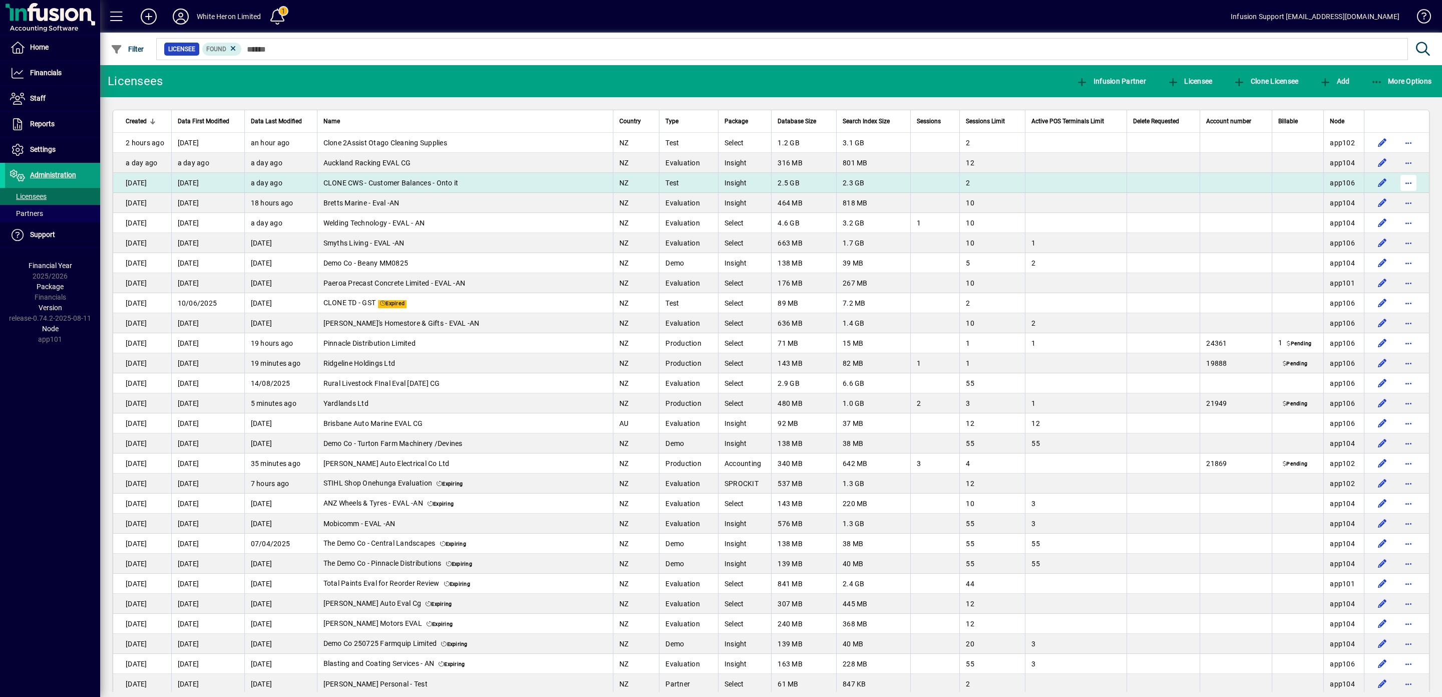
click at [1397, 183] on span "button" at bounding box center [1409, 183] width 24 height 24
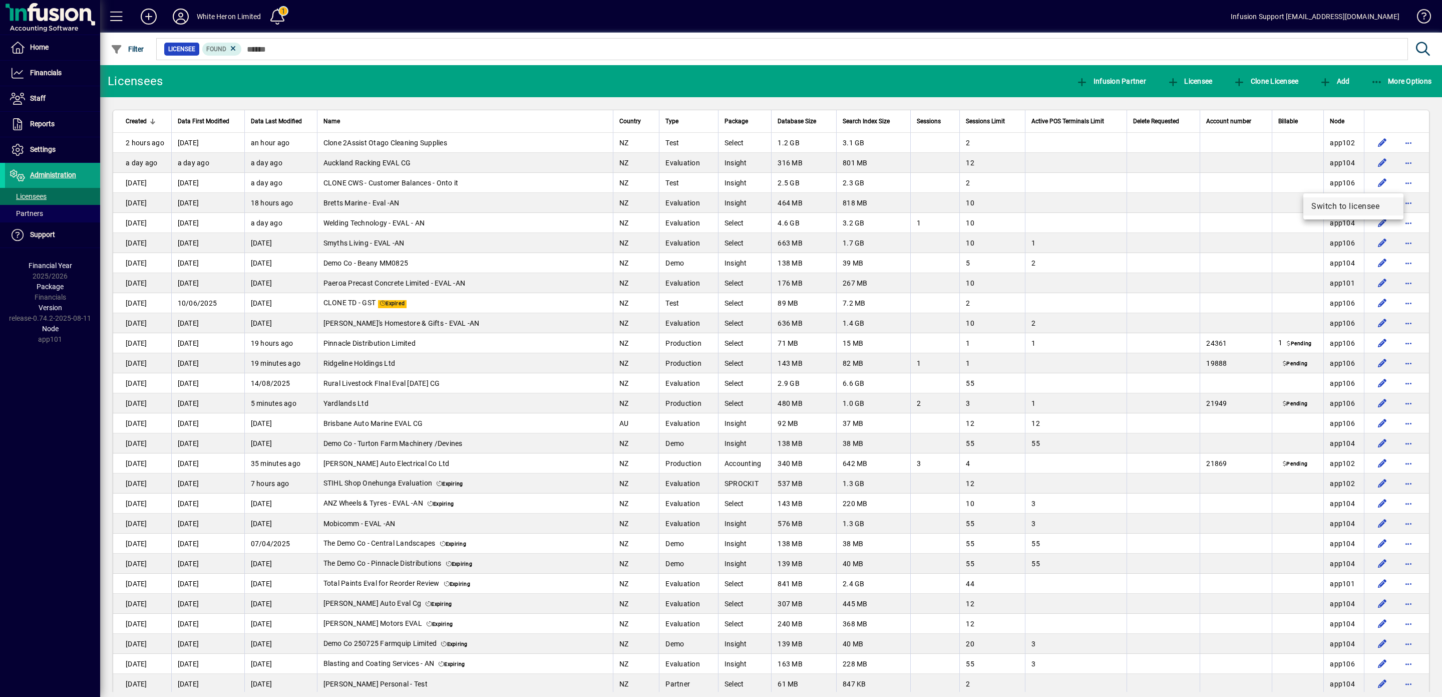
click at [1337, 201] on span "Switch to licensee" at bounding box center [1354, 206] width 84 height 12
